Goal: Task Accomplishment & Management: Complete application form

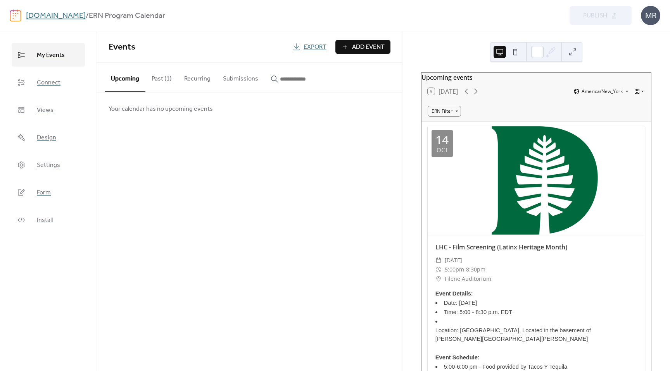
click at [353, 48] on span "Add Event" at bounding box center [368, 47] width 33 height 9
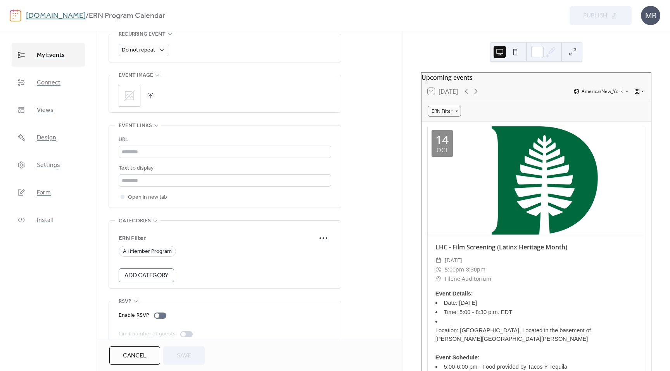
scroll to position [379, 0]
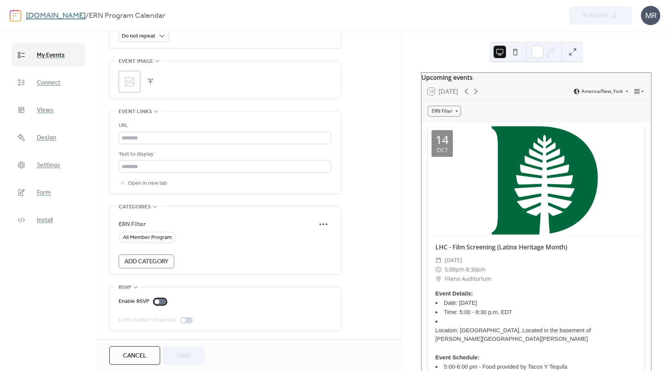
click at [161, 301] on div at bounding box center [160, 302] width 12 height 6
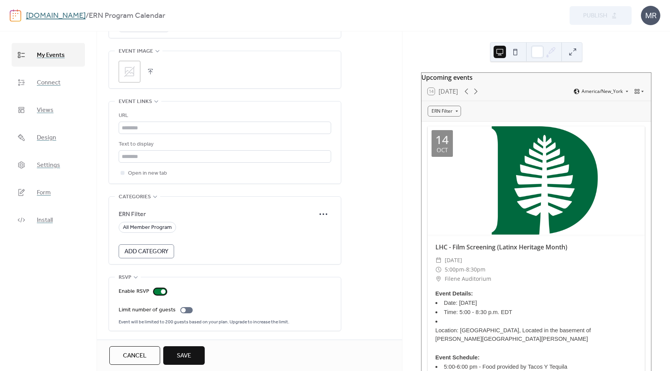
click at [162, 292] on div at bounding box center [163, 292] width 5 height 5
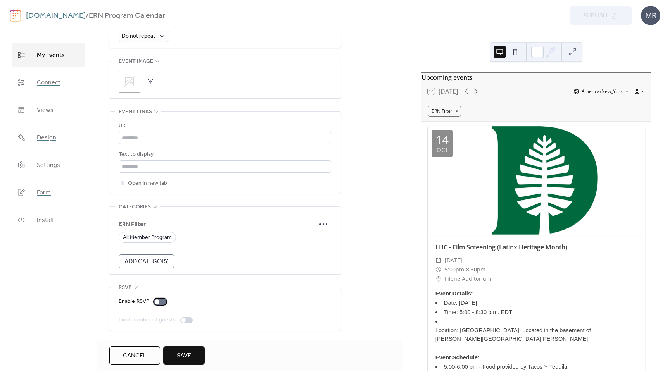
scroll to position [379, 0]
drag, startPoint x: 161, startPoint y: 265, endPoint x: 212, endPoint y: 250, distance: 53.0
click at [212, 250] on form "ERN Filter All Member Program Add Category" at bounding box center [225, 243] width 212 height 52
click at [149, 243] on form "ERN Filter All Member Program Add Category" at bounding box center [225, 243] width 212 height 52
click at [159, 237] on span "All Member Program" at bounding box center [147, 237] width 49 height 9
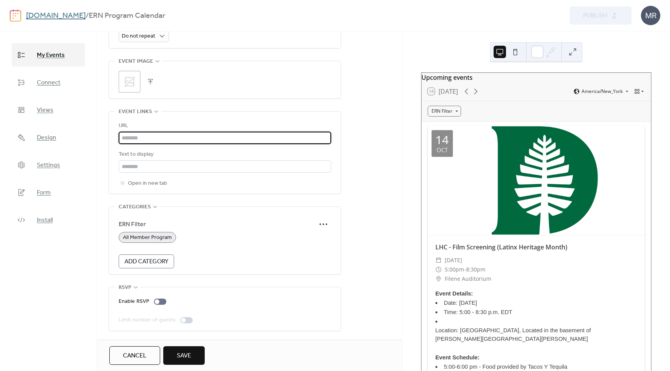
click at [173, 133] on input "text" at bounding box center [225, 138] width 212 height 12
click at [157, 167] on input "text" at bounding box center [225, 166] width 212 height 12
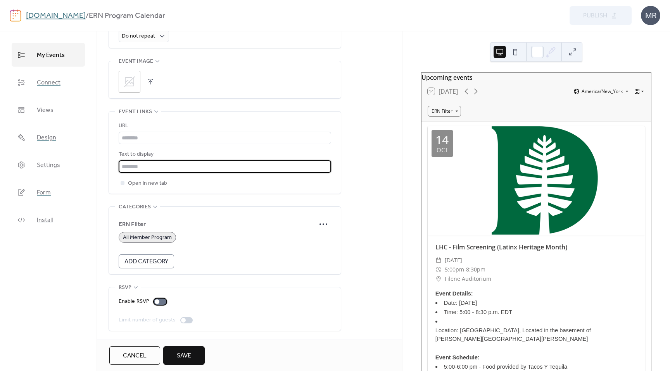
click at [159, 303] on div at bounding box center [160, 302] width 12 height 6
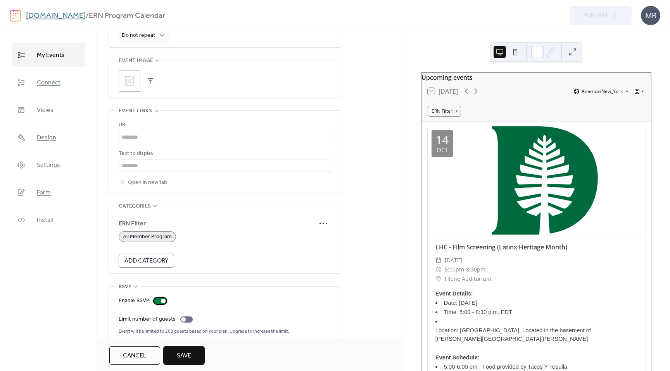
scroll to position [389, 0]
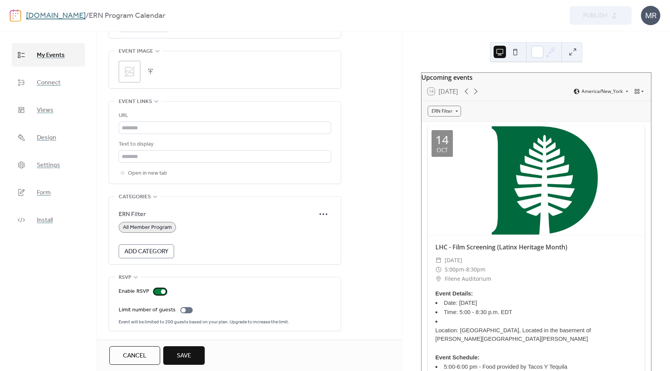
click at [162, 293] on div at bounding box center [160, 292] width 12 height 6
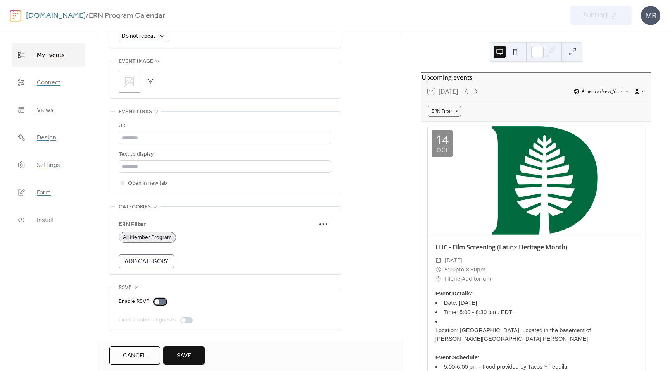
click at [162, 300] on div at bounding box center [160, 302] width 12 height 6
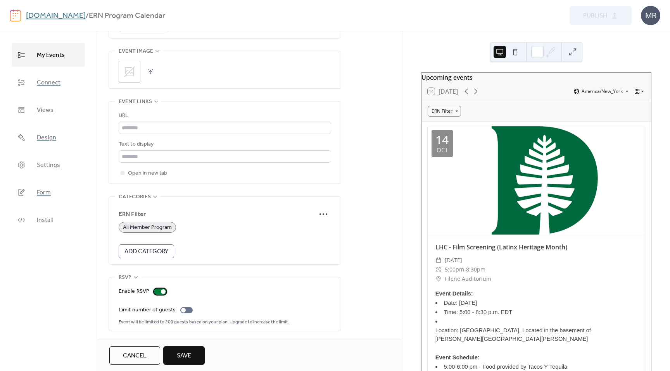
click at [159, 291] on div at bounding box center [160, 292] width 12 height 6
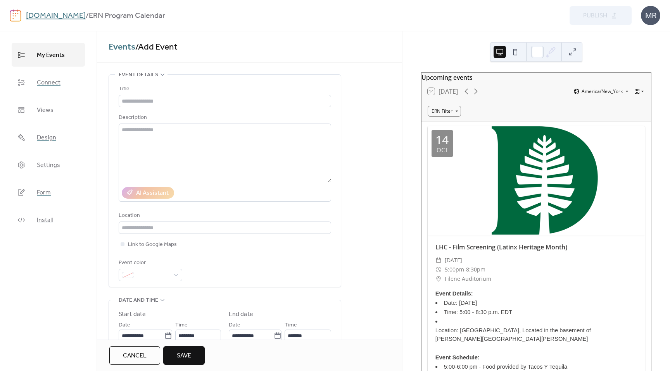
scroll to position [5, 0]
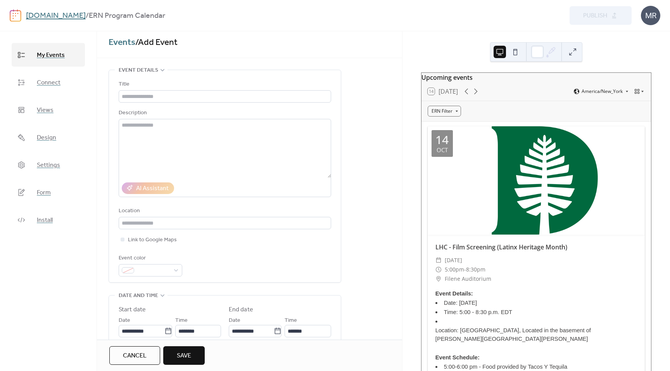
click at [66, 81] on link "Connect" at bounding box center [48, 83] width 73 height 24
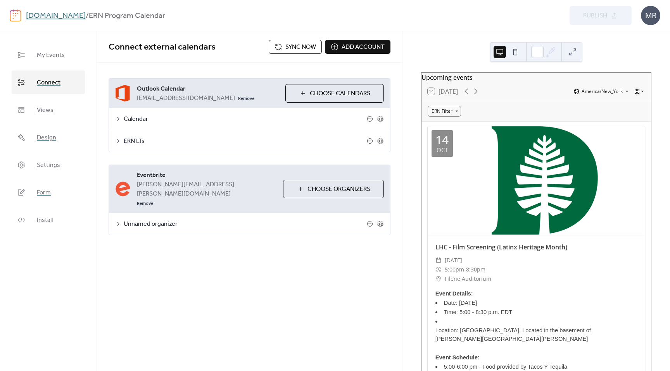
click at [250, 67] on div "**********" at bounding box center [249, 157] width 305 height 188
click at [287, 15] on div "[DOMAIN_NAME] / ERN Program Calendar" at bounding box center [195, 16] width 339 height 15
